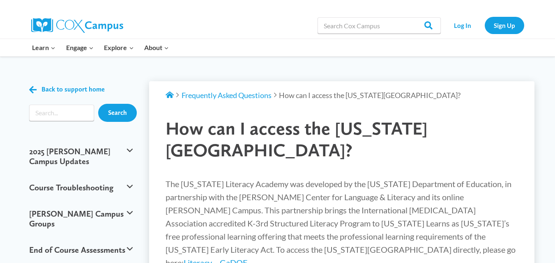
click at [355, 113] on div "How can I access the Georgia Literacy Academy?" at bounding box center [341, 140] width 369 height 60
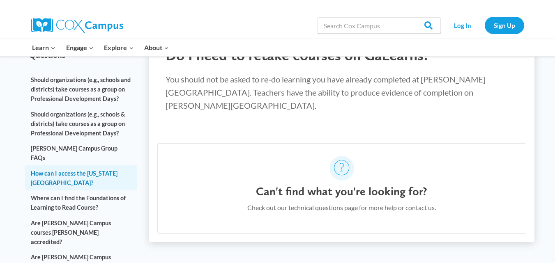
scroll to position [237, 0]
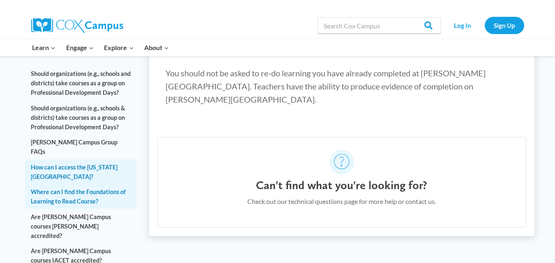
click at [78, 184] on link "Where can I find the Foundations of Learning to Read Course?" at bounding box center [81, 196] width 112 height 25
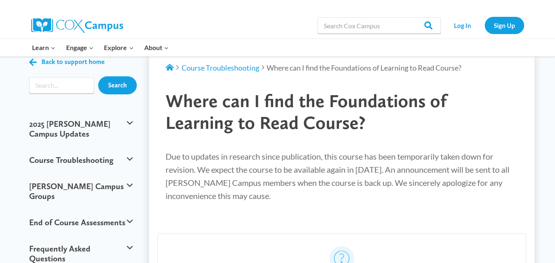
scroll to position [27, 0]
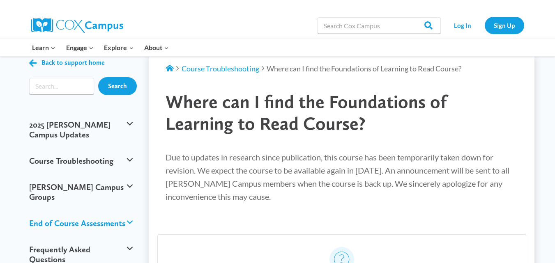
click at [94, 210] on button "End of Course Assessments" at bounding box center [81, 223] width 112 height 26
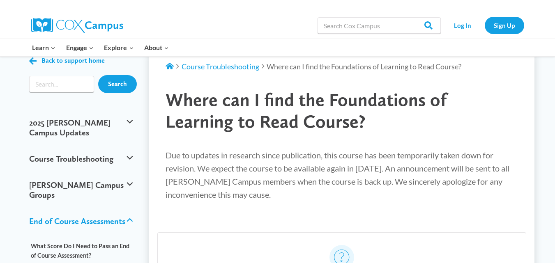
scroll to position [0, 0]
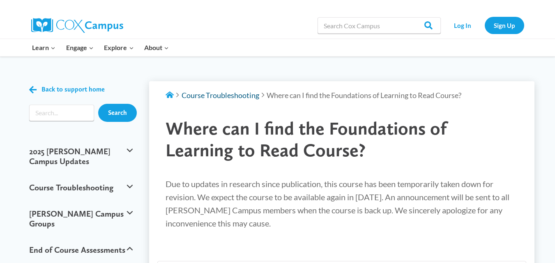
click at [239, 95] on span "Course Troubleshooting" at bounding box center [220, 95] width 78 height 9
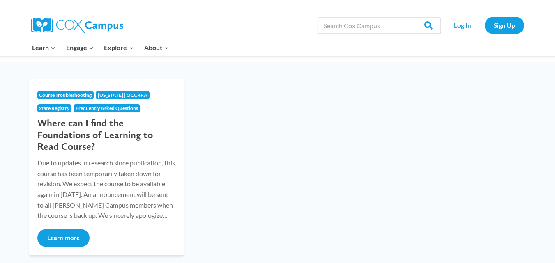
scroll to position [101, 0]
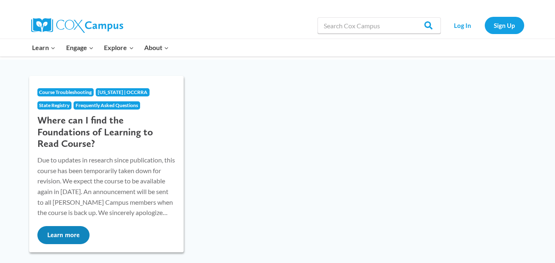
click at [64, 233] on button "Learn more" at bounding box center [63, 235] width 52 height 18
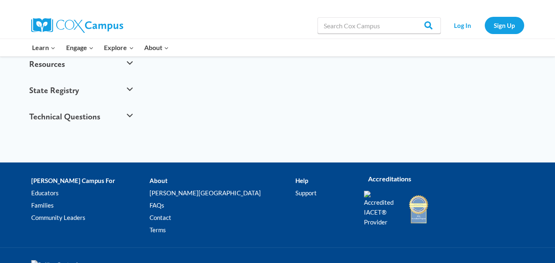
scroll to position [360, 0]
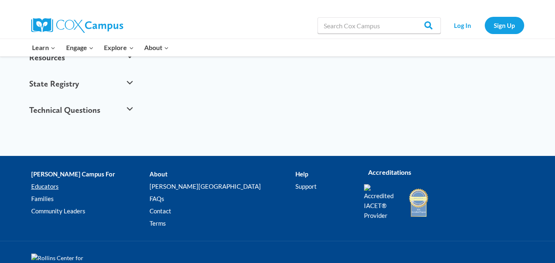
click at [48, 181] on link "Educators" at bounding box center [90, 187] width 118 height 12
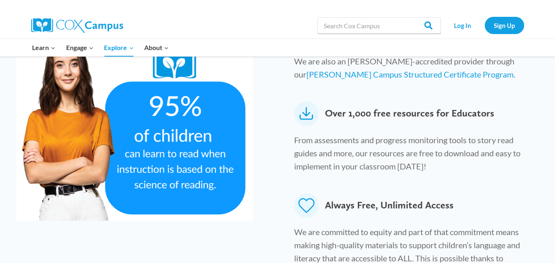
scroll to position [460, 0]
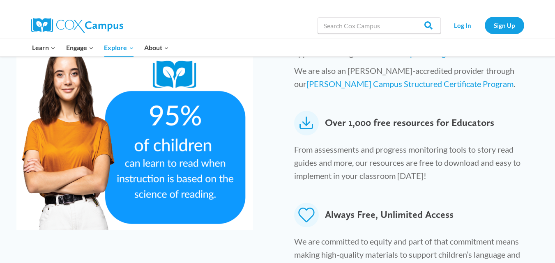
click at [305, 111] on icon at bounding box center [306, 123] width 25 height 25
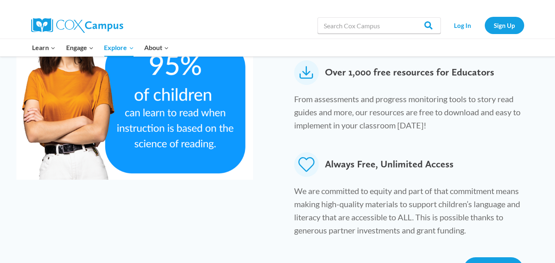
scroll to position [473, 0]
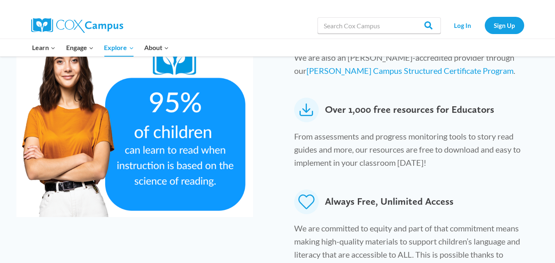
click at [305, 98] on icon at bounding box center [306, 110] width 25 height 25
click at [346, 98] on span "Over 1,000 free resources for Educators" at bounding box center [409, 110] width 169 height 25
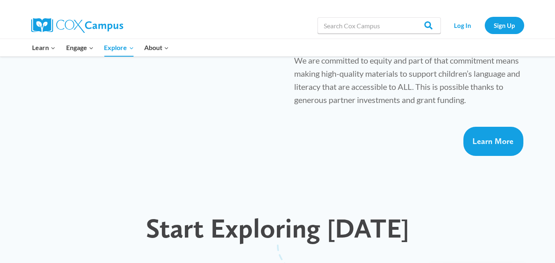
scroll to position [627, 0]
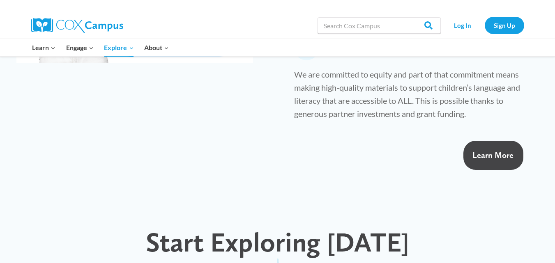
click at [503, 150] on span "Learn More" at bounding box center [492, 155] width 41 height 10
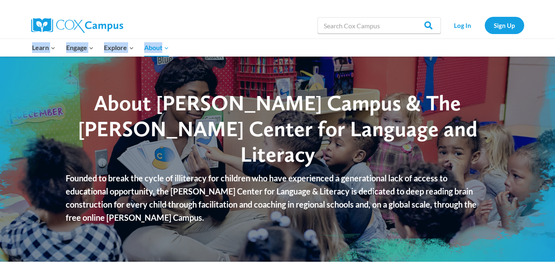
drag, startPoint x: 553, startPoint y: 43, endPoint x: 554, endPoint y: 36, distance: 6.7
click at [554, 36] on div "Search in [URL][DOMAIN_NAME] Search Search Log In Sign Up Learn Expand PK-5 Str…" at bounding box center [277, 28] width 555 height 57
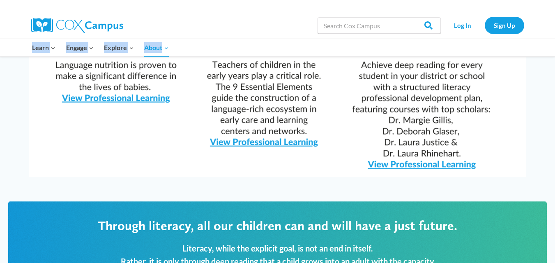
scroll to position [930, 0]
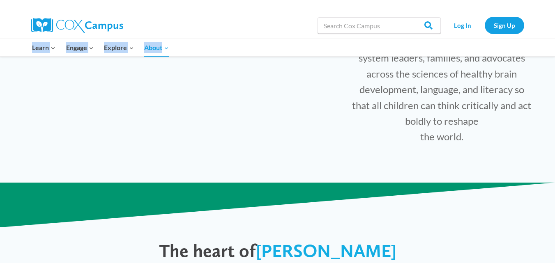
scroll to position [0, 0]
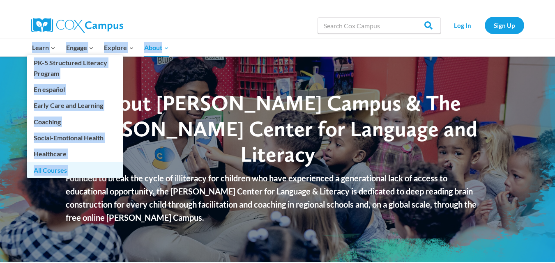
click at [49, 170] on link "All Courses" at bounding box center [75, 170] width 96 height 16
